Goal: Information Seeking & Learning: Learn about a topic

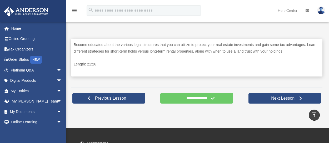
scroll to position [251, 0]
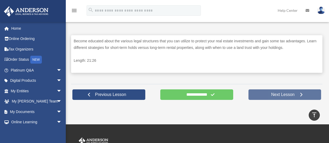
click at [299, 91] on link "Next Lesson" at bounding box center [285, 95] width 73 height 11
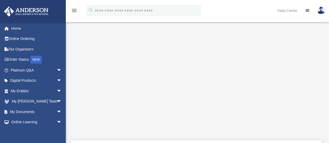
scroll to position [152, 0]
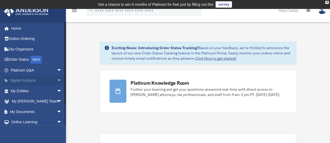
click at [57, 78] on span "arrow_drop_down" at bounding box center [62, 81] width 11 height 11
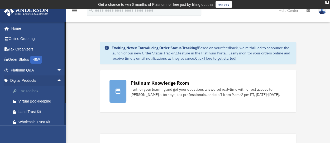
click at [44, 89] on div "Tax Toolbox" at bounding box center [40, 91] width 45 height 7
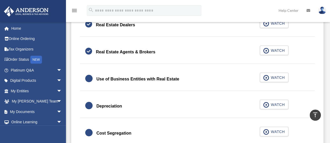
scroll to position [484, 0]
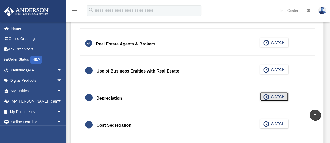
click at [265, 97] on span "button" at bounding box center [266, 97] width 6 height 6
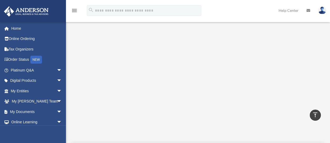
scroll to position [147, 0]
